Goal: Information Seeking & Learning: Learn about a topic

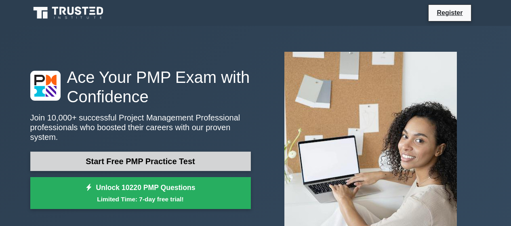
click at [175, 164] on link "Start Free PMP Practice Test" at bounding box center [140, 161] width 221 height 19
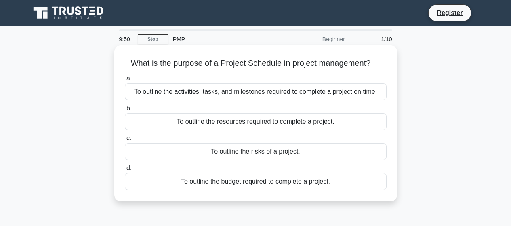
click at [254, 97] on div "To outline the activities, tasks, and milestones required to complete a project…" at bounding box center [256, 91] width 262 height 17
click at [125, 81] on input "a. To outline the activities, tasks, and milestones required to complete a proj…" at bounding box center [125, 78] width 0 height 5
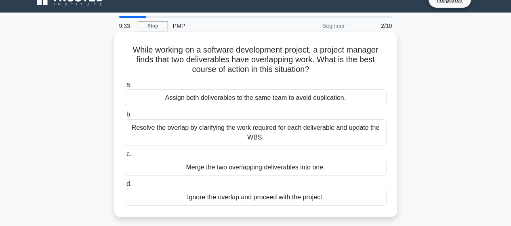
scroll to position [20, 0]
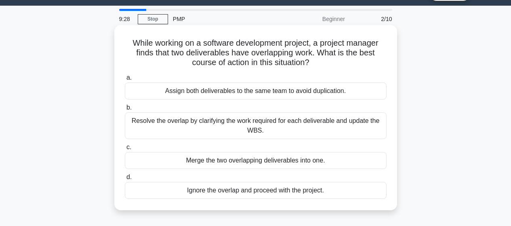
click at [235, 138] on div "Resolve the overlap by clarifying the work required for each deliverable and up…" at bounding box center [256, 125] width 262 height 27
click at [125, 110] on input "b. Resolve the overlap by clarifying the work required for each deliverable and…" at bounding box center [125, 107] width 0 height 5
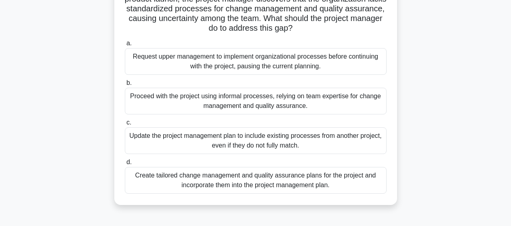
scroll to position [74, 0]
click at [229, 188] on div "Create tailored change management and quality assurance plans for the project a…" at bounding box center [256, 180] width 262 height 27
click at [125, 165] on input "d. Create tailored change management and quality assurance plans for the projec…" at bounding box center [125, 162] width 0 height 5
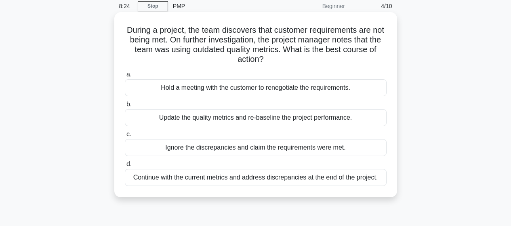
scroll to position [34, 0]
click at [230, 117] on div "Update the quality metrics and re-baseline the project performance." at bounding box center [256, 117] width 262 height 17
click at [125, 107] on input "b. Update the quality metrics and re-baseline the project performance." at bounding box center [125, 103] width 0 height 5
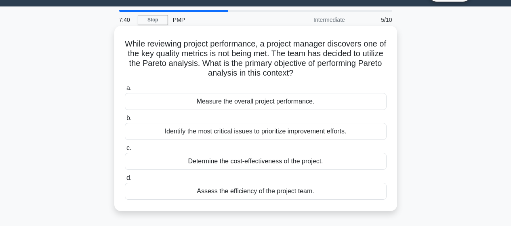
scroll to position [20, 0]
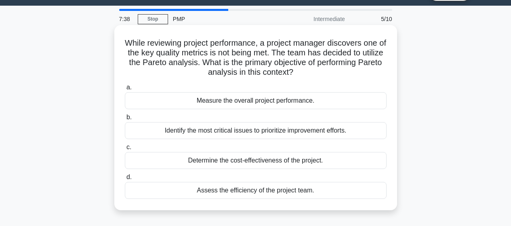
click at [281, 129] on div "Identify the most critical issues to prioritize improvement efforts." at bounding box center [256, 130] width 262 height 17
click at [125, 120] on input "b. Identify the most critical issues to prioritize improvement efforts." at bounding box center [125, 117] width 0 height 5
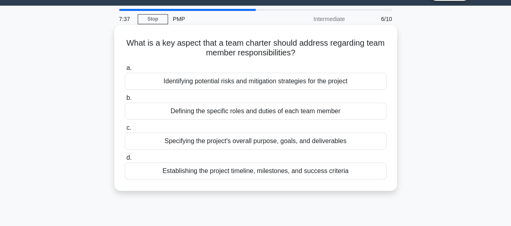
scroll to position [0, 0]
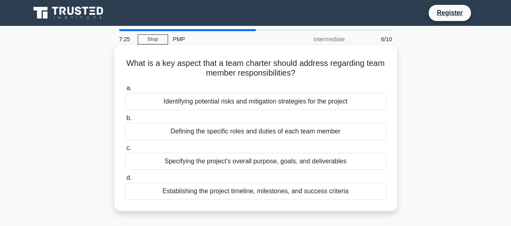
click at [255, 135] on div "Defining the specific roles and duties of each team member" at bounding box center [256, 131] width 262 height 17
click at [125, 121] on input "b. Defining the specific roles and duties of each team member" at bounding box center [125, 118] width 0 height 5
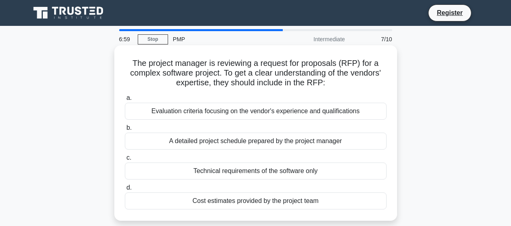
click at [239, 114] on div "Evaluation criteria focusing on the vendor's experience and qualifications" at bounding box center [256, 111] width 262 height 17
click at [125, 101] on input "a. Evaluation criteria focusing on the vendor's experience and qualifications" at bounding box center [125, 97] width 0 height 5
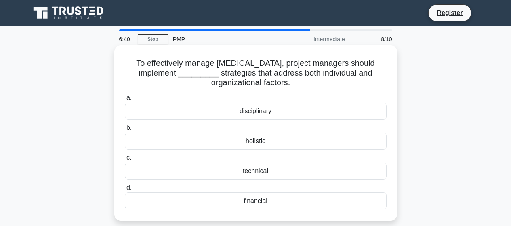
click at [264, 110] on div "disciplinary" at bounding box center [256, 111] width 262 height 17
click at [125, 101] on input "a. disciplinary" at bounding box center [125, 97] width 0 height 5
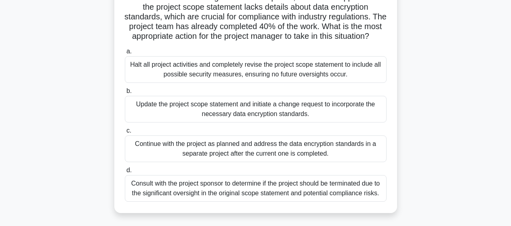
scroll to position [74, 0]
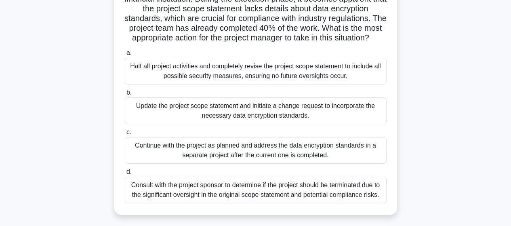
click at [274, 124] on div "Update the project scope statement and initiate a change request to incorporate…" at bounding box center [256, 110] width 262 height 27
click at [125, 95] on input "b. Update the project scope statement and initiate a change request to incorpor…" at bounding box center [125, 92] width 0 height 5
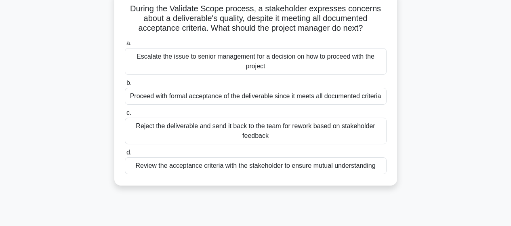
scroll to position [61, 0]
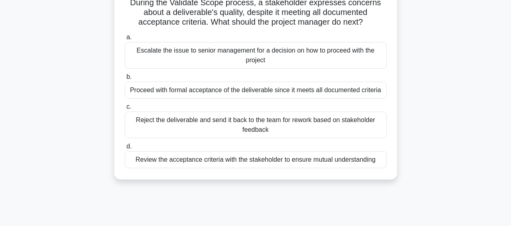
click at [281, 160] on div "Review the acceptance criteria with the stakeholder to ensure mutual understand…" at bounding box center [256, 159] width 262 height 17
click at [125, 149] on input "d. Review the acceptance criteria with the stakeholder to ensure mutual underst…" at bounding box center [125, 146] width 0 height 5
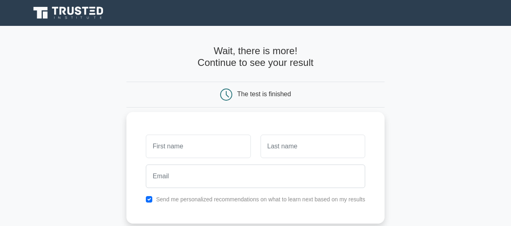
click at [194, 199] on label "Send me personalized recommendations on what to learn next based on my results" at bounding box center [260, 199] width 209 height 6
click at [211, 153] on input "text" at bounding box center [198, 146] width 105 height 23
type input "Arslan"
click at [274, 150] on input "text" at bounding box center [313, 146] width 105 height 23
click at [281, 147] on input "text" at bounding box center [313, 146] width 105 height 23
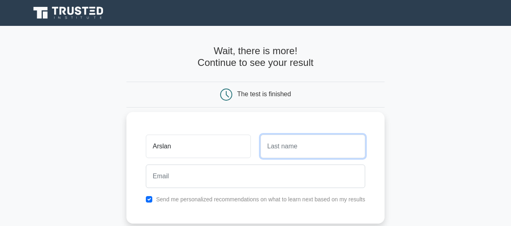
type input "[PERSON_NAME]"
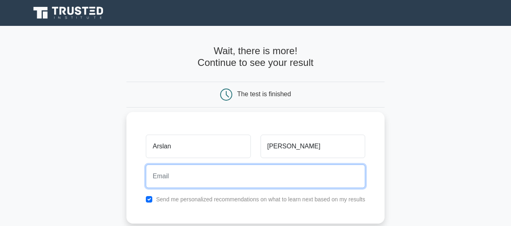
click at [265, 171] on input "email" at bounding box center [256, 176] width 220 height 23
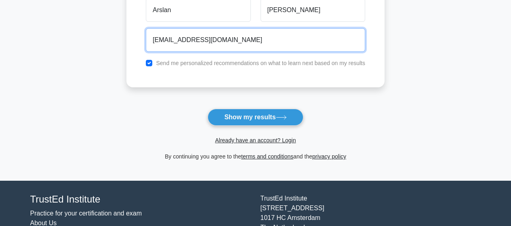
scroll to position [135, 0]
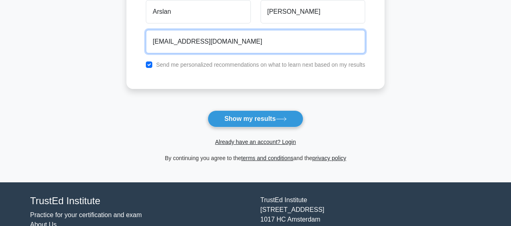
drag, startPoint x: 197, startPoint y: 42, endPoint x: 153, endPoint y: 46, distance: 43.8
click at [153, 46] on input "arslawanofficial@gmail.com" at bounding box center [256, 41] width 220 height 23
type input "shamalikmail@gmail.com"
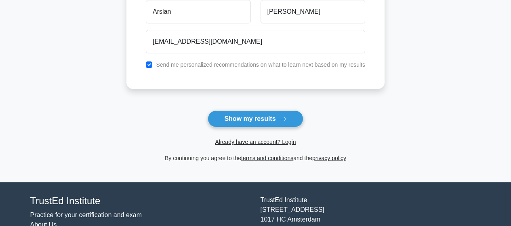
click at [158, 65] on label "Send me personalized recommendations on what to learn next based on my results" at bounding box center [260, 64] width 209 height 6
click at [149, 63] on input "checkbox" at bounding box center [149, 64] width 6 height 6
checkbox input "false"
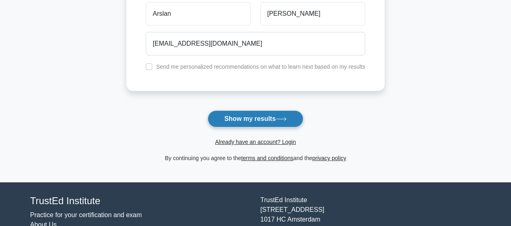
click at [249, 117] on button "Show my results" at bounding box center [255, 118] width 95 height 17
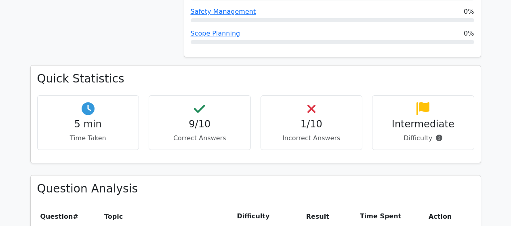
scroll to position [499, 0]
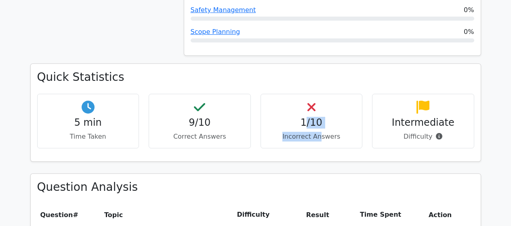
drag, startPoint x: 320, startPoint y: 91, endPoint x: 308, endPoint y: 82, distance: 15.1
click at [308, 94] on div "1/10 Incorrect Answers" at bounding box center [312, 121] width 102 height 55
click at [308, 117] on h4 "1/10" at bounding box center [312, 123] width 89 height 12
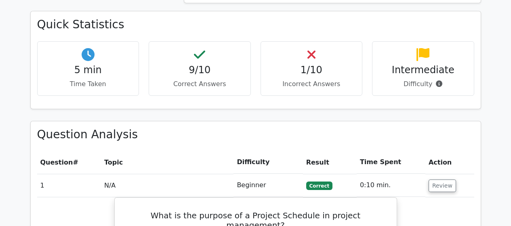
scroll to position [607, 0]
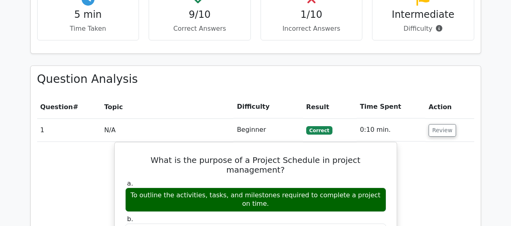
click at [314, 155] on h5 "What is the purpose of a Project Schedule in project management?" at bounding box center [256, 164] width 263 height 19
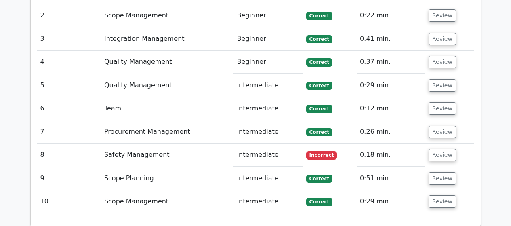
scroll to position [1011, 0]
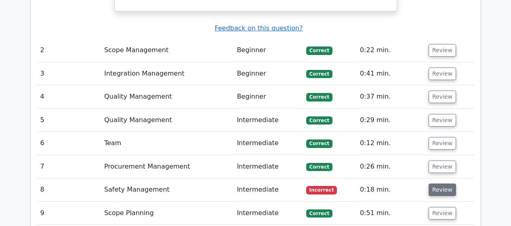
click at [446, 184] on button "Review" at bounding box center [442, 190] width 27 height 13
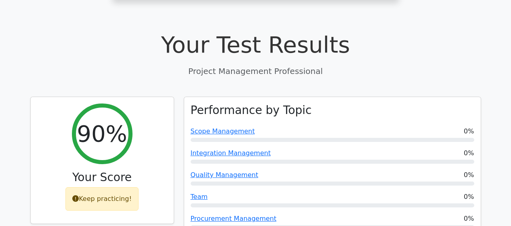
scroll to position [276, 0]
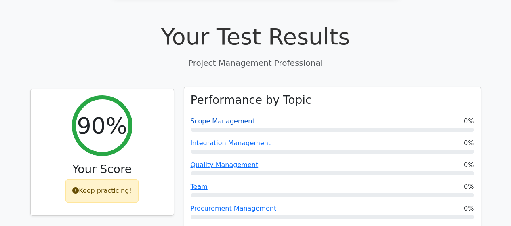
click at [211, 117] on link "Scope Management" at bounding box center [223, 121] width 64 height 8
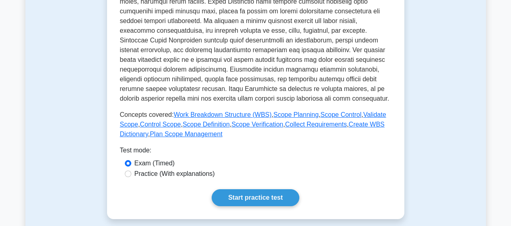
scroll to position [290, 0]
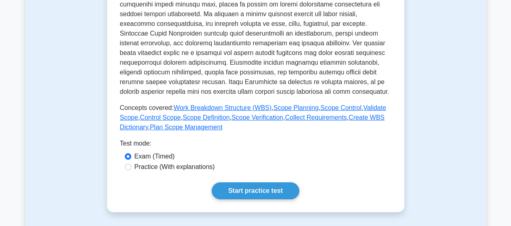
click at [278, 193] on link "Start practice test" at bounding box center [256, 190] width 88 height 17
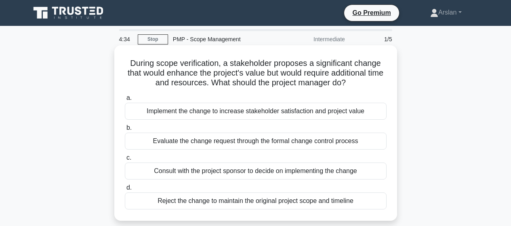
click at [221, 174] on div "Consult with the project sponsor to decide on implementing the change" at bounding box center [256, 171] width 262 height 17
click at [125, 161] on input "c. Consult with the project sponsor to decide on implementing the change" at bounding box center [125, 157] width 0 height 5
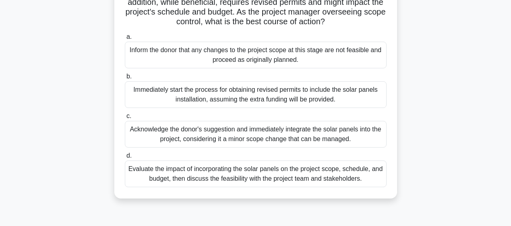
scroll to position [101, 0]
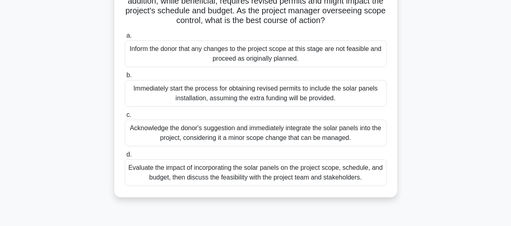
click at [260, 186] on div "Evaluate the impact of incorporating the solar panels on the project scope, sch…" at bounding box center [256, 172] width 262 height 27
click at [125, 157] on input "d. Evaluate the impact of incorporating the solar panels on the project scope, …" at bounding box center [125, 154] width 0 height 5
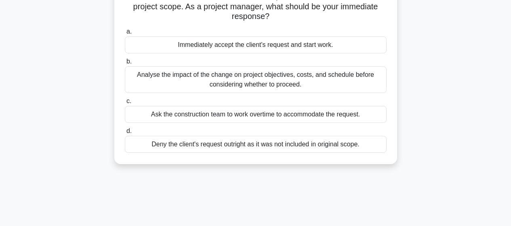
scroll to position [81, 0]
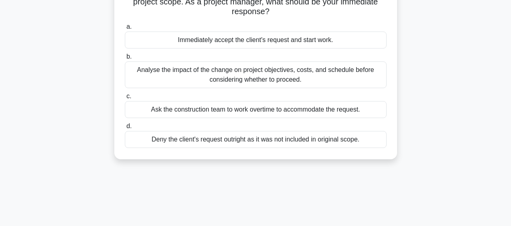
click at [237, 66] on div "Analyse the impact of the change on project objectives, costs, and schedule bef…" at bounding box center [256, 74] width 262 height 27
click at [125, 59] on input "b. Analyse the impact of the change on project objectives, costs, and schedule …" at bounding box center [125, 56] width 0 height 5
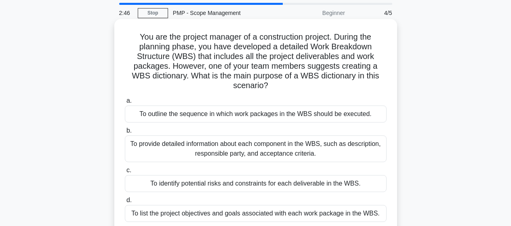
scroll to position [40, 0]
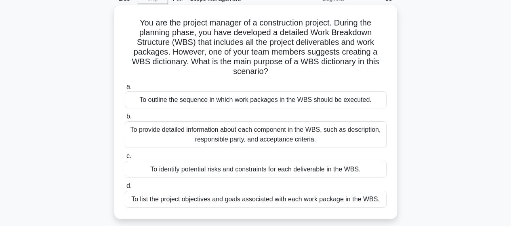
click at [217, 135] on div "To provide detailed information about each component in the WBS, such as descri…" at bounding box center [256, 134] width 262 height 27
click at [125, 119] on input "b. To provide detailed information about each component in the WBS, such as des…" at bounding box center [125, 116] width 0 height 5
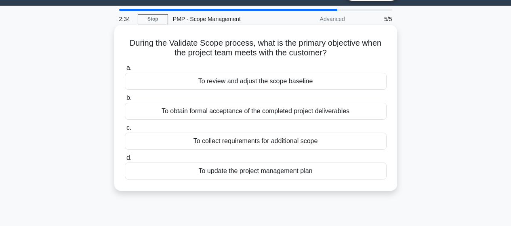
scroll to position [0, 0]
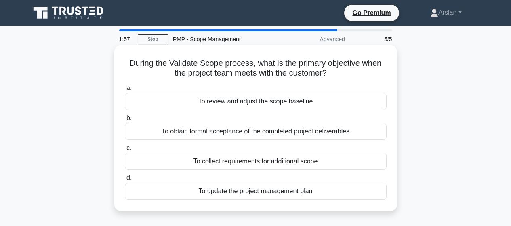
click at [236, 129] on div "To obtain formal acceptance of the completed project deliverables" at bounding box center [256, 131] width 262 height 17
click at [125, 121] on input "b. To obtain formal acceptance of the completed project deliverables" at bounding box center [125, 118] width 0 height 5
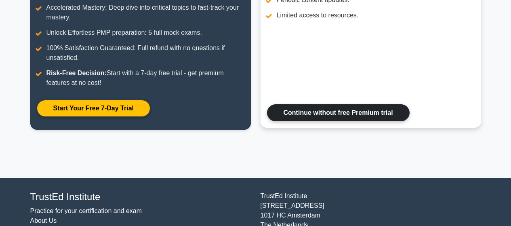
scroll to position [213, 0]
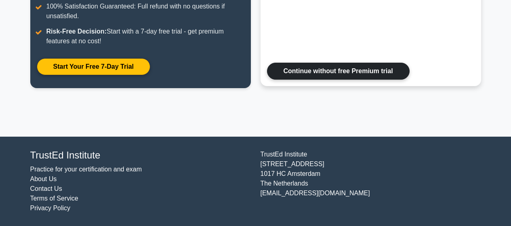
click at [317, 74] on link "Continue without free Premium trial" at bounding box center [338, 71] width 143 height 17
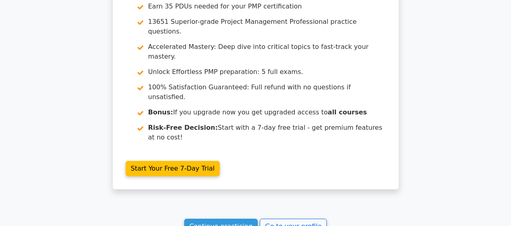
scroll to position [1270, 0]
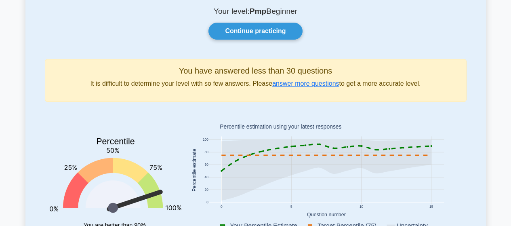
scroll to position [20, 0]
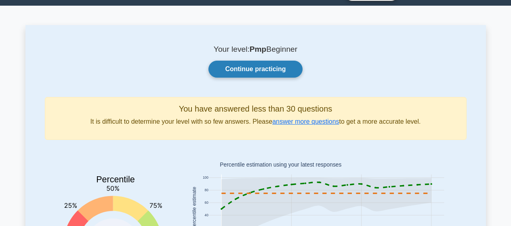
click at [266, 65] on link "Continue practicing" at bounding box center [256, 69] width 94 height 17
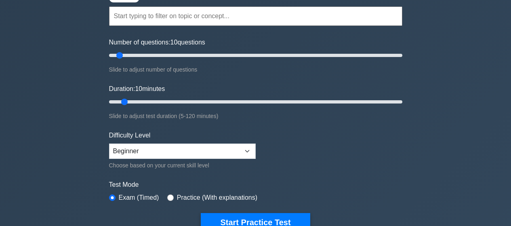
scroll to position [74, 0]
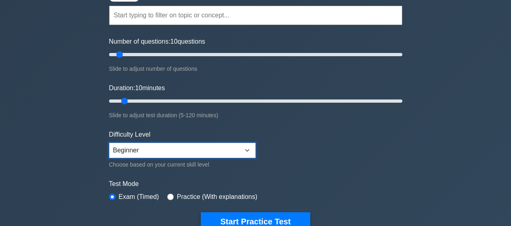
click at [177, 149] on select "Beginner Intermediate Expert" at bounding box center [182, 150] width 147 height 15
select select "expert"
click at [109, 143] on select "Beginner Intermediate Expert" at bounding box center [182, 150] width 147 height 15
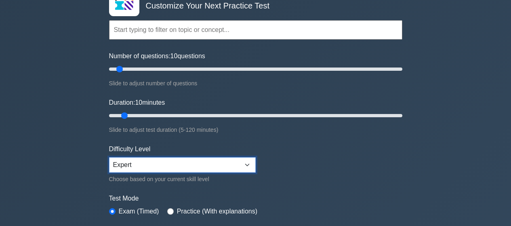
scroll to position [61, 0]
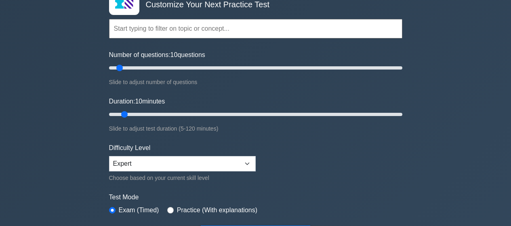
click at [237, 36] on input "text" at bounding box center [256, 28] width 294 height 19
click at [71, 80] on div "Project Management Professional Customize Your Next Practice Test Topics Scope …" at bounding box center [255, 219] width 511 height 509
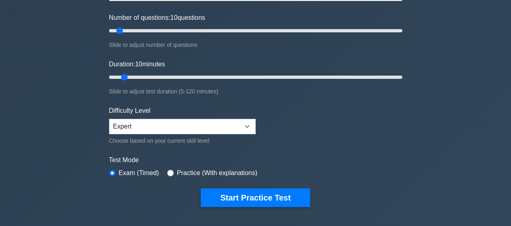
scroll to position [121, 0]
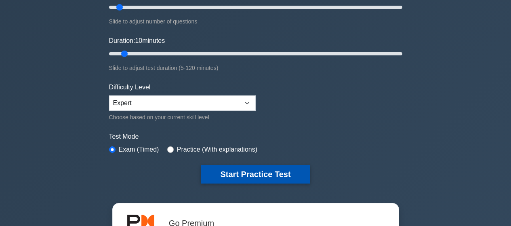
click at [244, 171] on button "Start Practice Test" at bounding box center [255, 174] width 109 height 19
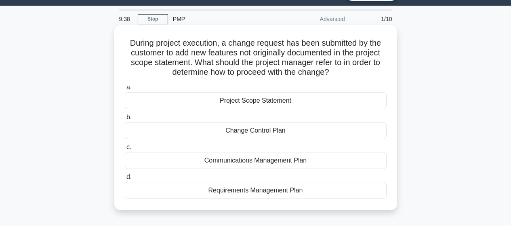
scroll to position [34, 0]
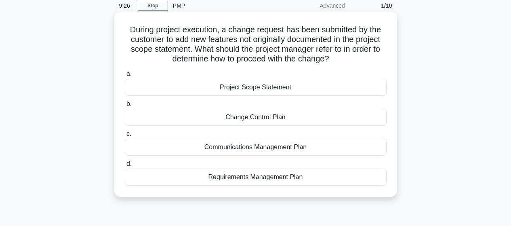
click at [241, 112] on div "Change Control Plan" at bounding box center [256, 117] width 262 height 17
click at [125, 107] on input "b. Change Control Plan" at bounding box center [125, 103] width 0 height 5
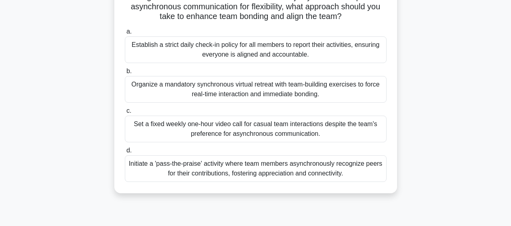
scroll to position [142, 0]
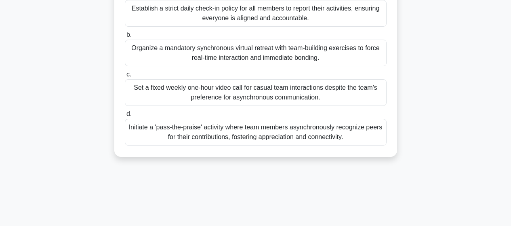
click at [250, 134] on div "Initiate a 'pass-the-praise' activity where team members asynchronously recogni…" at bounding box center [256, 132] width 262 height 27
click at [125, 117] on input "d. Initiate a 'pass-the-praise' activity where team members asynchronously reco…" at bounding box center [125, 114] width 0 height 5
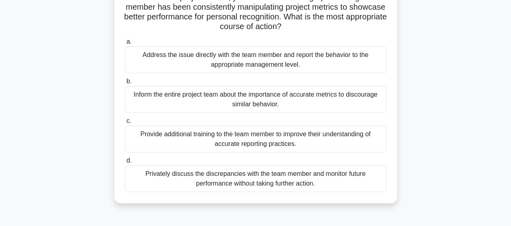
scroll to position [67, 0]
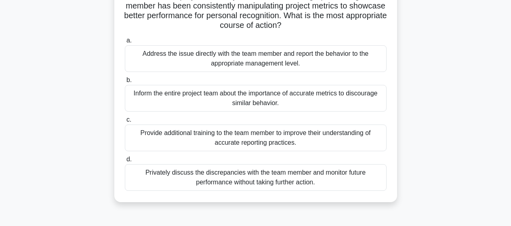
click at [256, 104] on div "Inform the entire project team about the importance of accurate metrics to disc…" at bounding box center [256, 98] width 262 height 27
click at [125, 83] on input "b. Inform the entire project team about the importance of accurate metrics to d…" at bounding box center [125, 80] width 0 height 5
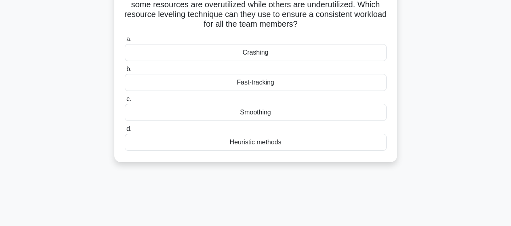
scroll to position [74, 0]
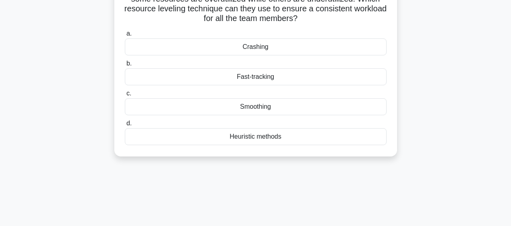
click at [266, 110] on div "Smoothing" at bounding box center [256, 106] width 262 height 17
click at [125, 96] on input "c. Smoothing" at bounding box center [125, 93] width 0 height 5
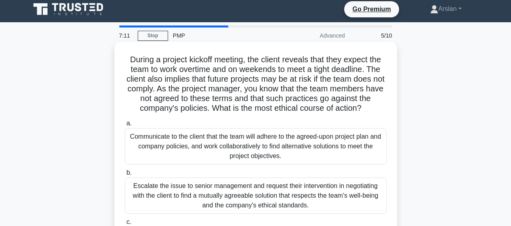
scroll to position [0, 0]
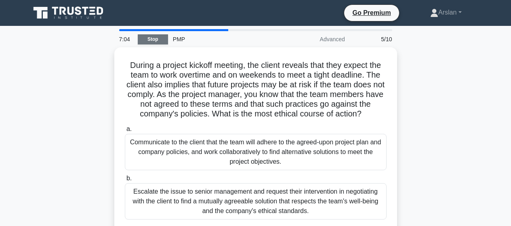
click at [161, 35] on link "Stop" at bounding box center [153, 39] width 30 height 10
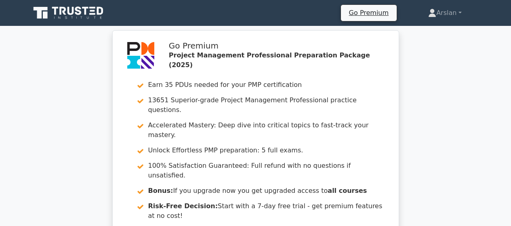
scroll to position [173, 0]
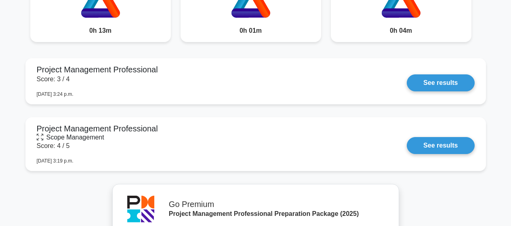
scroll to position [795, 0]
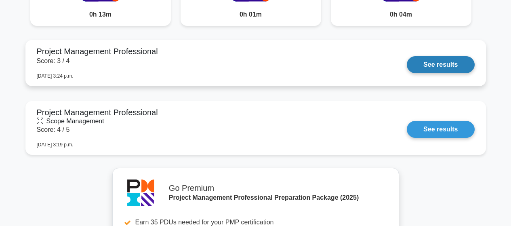
click at [423, 59] on link "See results" at bounding box center [441, 64] width 68 height 17
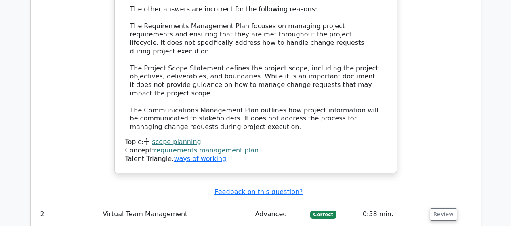
scroll to position [991, 0]
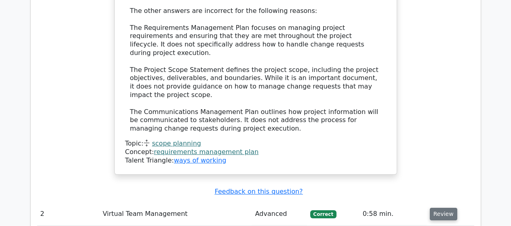
click at [441, 208] on button "Review" at bounding box center [443, 214] width 27 height 13
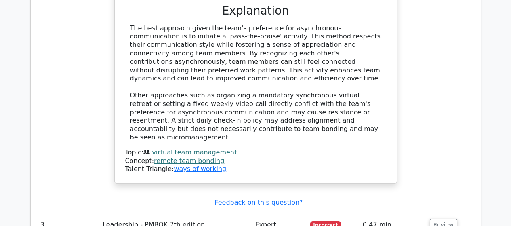
scroll to position [1469, 0]
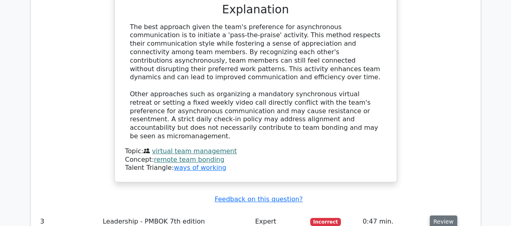
click at [436, 216] on button "Review" at bounding box center [443, 222] width 27 height 13
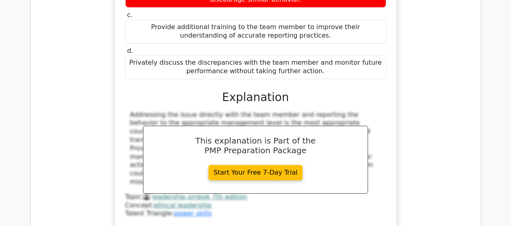
scroll to position [1786, 0]
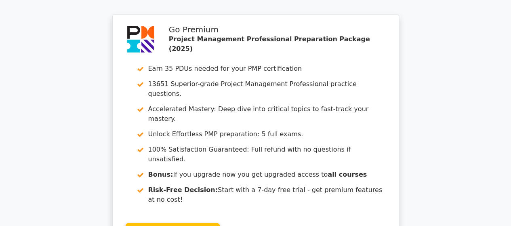
scroll to position [2662, 0]
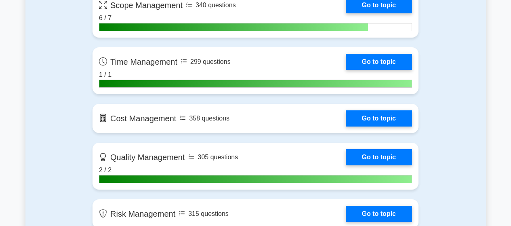
scroll to position [647, 0]
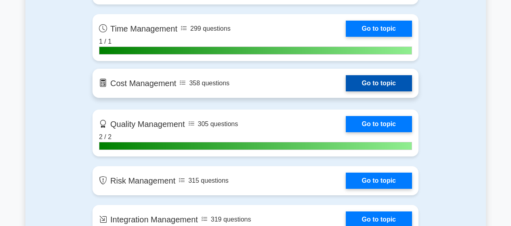
click at [346, 84] on link "Go to topic" at bounding box center [379, 83] width 66 height 16
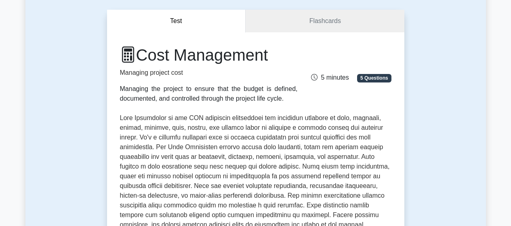
scroll to position [61, 0]
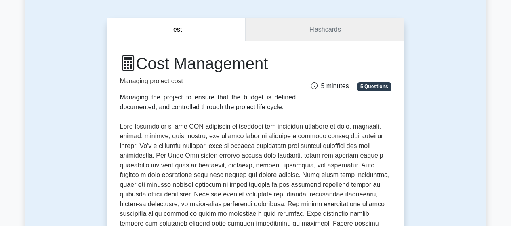
click at [313, 21] on link "Flashcards" at bounding box center [325, 29] width 159 height 23
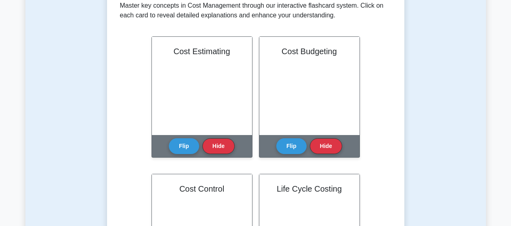
scroll to position [155, 0]
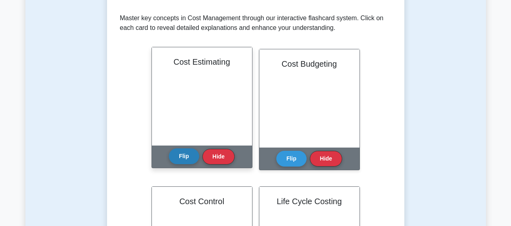
click at [187, 162] on button "Flip" at bounding box center [184, 156] width 30 height 16
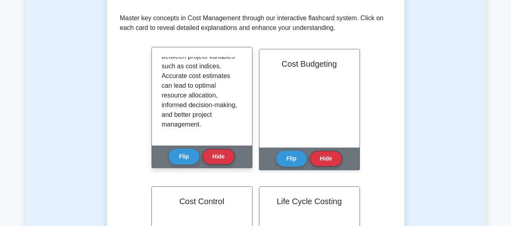
scroll to position [0, 0]
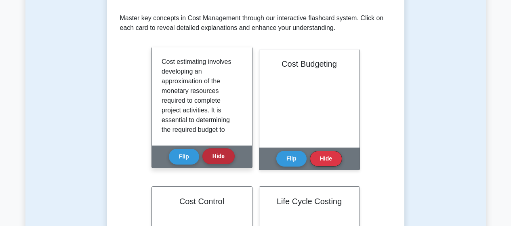
click at [216, 156] on button "Hide" at bounding box center [219, 156] width 32 height 16
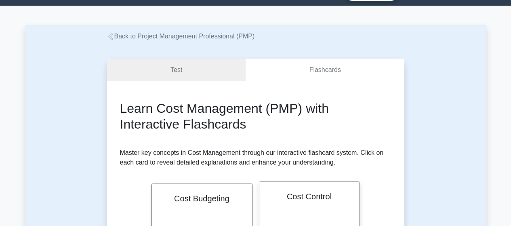
scroll to position [20, 0]
click at [209, 72] on link "Test" at bounding box center [176, 70] width 139 height 23
